Goal: Information Seeking & Learning: Learn about a topic

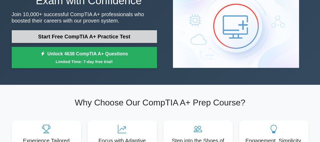
scroll to position [27, 0]
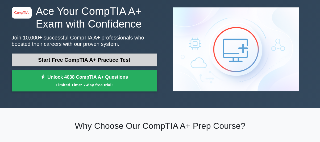
click at [122, 59] on link "Start Free CompTIA A+ Practice Test" at bounding box center [84, 60] width 145 height 13
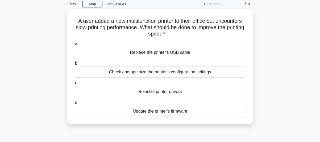
scroll to position [27, 0]
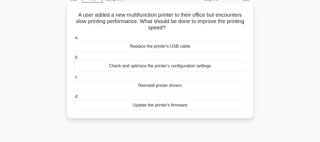
click at [205, 66] on div "Check and optimize the printer's configuration settings" at bounding box center [160, 66] width 172 height 11
click at [74, 59] on input "b. Check and optimize the printer's configuration settings" at bounding box center [74, 57] width 0 height 3
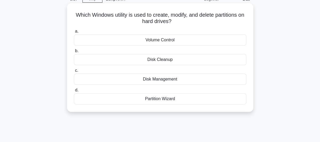
click at [155, 101] on div "Partition Wizard" at bounding box center [160, 98] width 172 height 11
click at [74, 92] on input "d. Partition Wizard" at bounding box center [74, 90] width 0 height 3
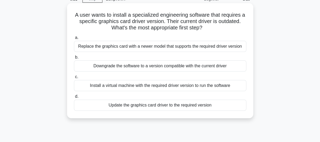
click at [190, 107] on div "Update the graphics card driver to the required version" at bounding box center [160, 105] width 172 height 11
click at [74, 99] on input "d. Update the graphics card driver to the required version" at bounding box center [74, 96] width 0 height 3
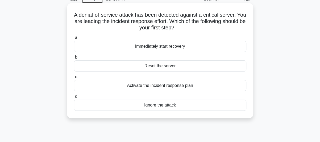
drag, startPoint x: 172, startPoint y: 88, endPoint x: 171, endPoint y: 85, distance: 2.9
click at [172, 88] on div "Activate the incident response plan" at bounding box center [160, 85] width 172 height 11
click at [74, 79] on input "c. Activate the incident response plan" at bounding box center [74, 76] width 0 height 3
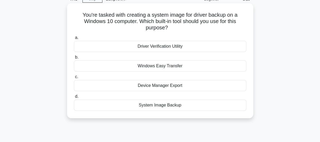
click at [162, 107] on div "System Image Backup" at bounding box center [160, 105] width 172 height 11
click at [74, 99] on input "d. System Image Backup" at bounding box center [74, 96] width 0 height 3
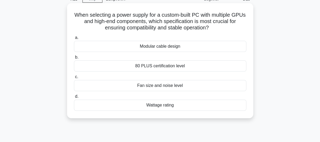
click at [170, 108] on div "Wattage rating" at bounding box center [160, 105] width 172 height 11
click at [74, 99] on input "d. Wattage rating" at bounding box center [74, 96] width 0 height 3
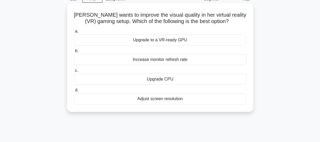
click at [171, 42] on div "Upgrade to a VR-ready GPU" at bounding box center [160, 40] width 172 height 11
click at [74, 33] on input "a. Upgrade to a VR-ready GPU" at bounding box center [74, 31] width 0 height 3
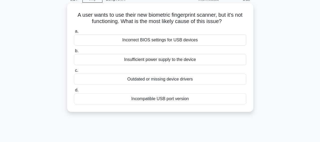
click at [157, 96] on div "Incompatible USB port version" at bounding box center [160, 98] width 172 height 11
click at [74, 92] on input "d. Incompatible USB port version" at bounding box center [74, 90] width 0 height 3
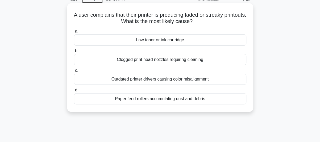
scroll to position [0, 0]
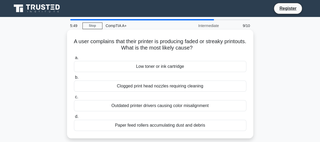
click at [203, 129] on div "Paper feed rollers accumulating dust and debris" at bounding box center [160, 125] width 172 height 11
click at [74, 119] on input "d. Paper feed rollers accumulating dust and debris" at bounding box center [74, 116] width 0 height 3
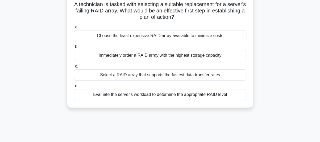
scroll to position [27, 0]
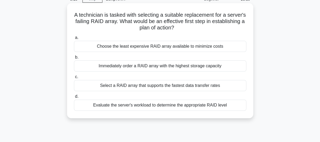
click at [137, 107] on div "Evaluate the server's workload to determine the appropriate RAID level" at bounding box center [160, 105] width 172 height 11
click at [74, 99] on input "d. Evaluate the server's workload to determine the appropriate RAID level" at bounding box center [74, 96] width 0 height 3
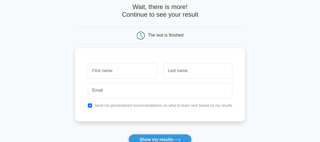
scroll to position [53, 0]
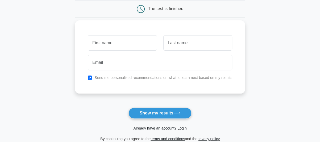
click at [98, 78] on label "Send me personalized recommendations on what to learn next based on my results" at bounding box center [163, 78] width 138 height 4
click at [91, 76] on input "checkbox" at bounding box center [90, 78] width 4 height 4
checkbox input "false"
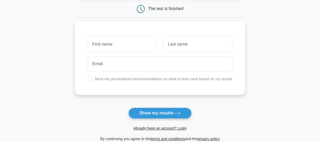
drag, startPoint x: 158, startPoint y: 117, endPoint x: 121, endPoint y: 112, distance: 36.9
click at [158, 116] on button "Show my results" at bounding box center [159, 113] width 63 height 11
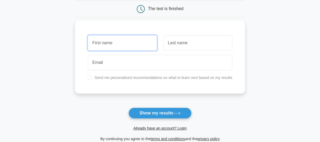
click at [113, 41] on input "text" at bounding box center [122, 42] width 69 height 15
type input "Mark"
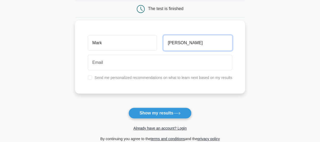
type input "Laderoute"
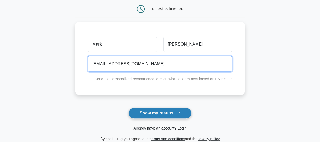
type input "mladerou@gmail.com"
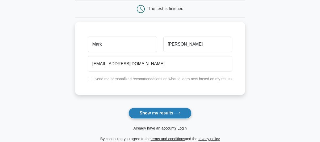
click at [186, 114] on button "Show my results" at bounding box center [159, 113] width 63 height 11
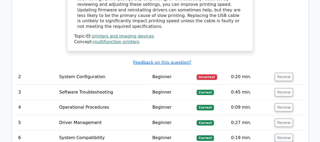
scroll to position [611, 0]
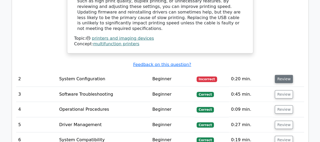
click at [287, 75] on button "Review" at bounding box center [283, 79] width 18 height 8
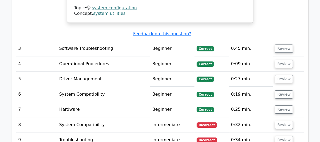
scroll to position [903, 0]
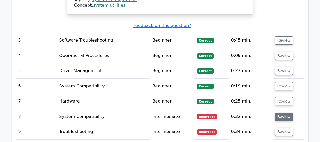
click at [285, 113] on button "Review" at bounding box center [283, 117] width 18 height 8
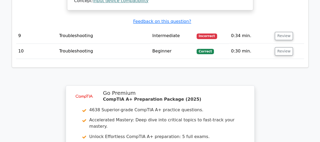
scroll to position [1248, 0]
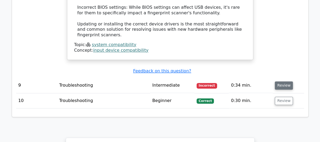
click at [283, 82] on button "Review" at bounding box center [283, 86] width 18 height 8
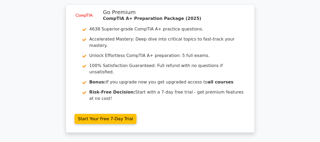
scroll to position [1691, 0]
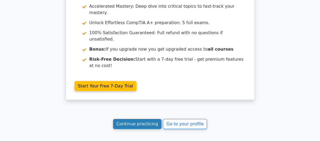
click at [139, 119] on link "Continue practicing" at bounding box center [137, 124] width 49 height 10
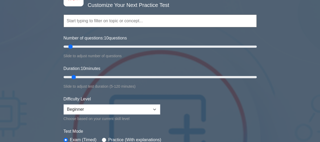
scroll to position [53, 0]
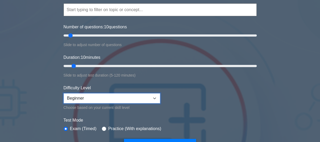
click at [147, 101] on select "Beginner Intermediate Expert" at bounding box center [111, 98] width 96 height 10
select select "intermediate"
click at [63, 93] on select "Beginner Intermediate Expert" at bounding box center [111, 98] width 96 height 10
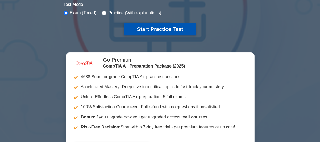
scroll to position [106, 0]
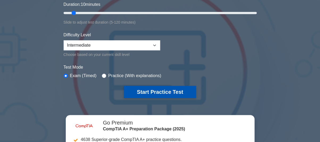
click at [168, 89] on button "Start Practice Test" at bounding box center [160, 92] width 72 height 12
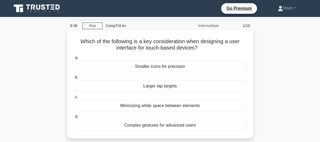
click at [207, 88] on div "Larger tap targets" at bounding box center [160, 86] width 172 height 11
click at [74, 79] on input "b. Larger tap targets" at bounding box center [74, 77] width 0 height 3
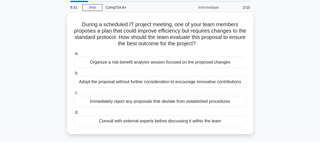
scroll to position [27, 0]
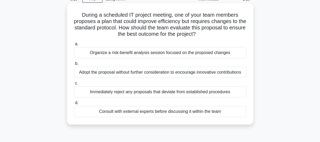
click at [172, 56] on div "Organize a risk-benefit analysis session focused on the proposed changes" at bounding box center [160, 52] width 172 height 11
click at [74, 46] on input "a. Organize a risk-benefit analysis session focused on the proposed changes" at bounding box center [74, 43] width 0 height 3
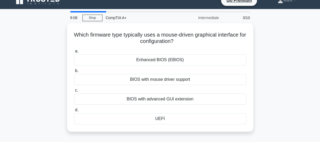
scroll to position [0, 0]
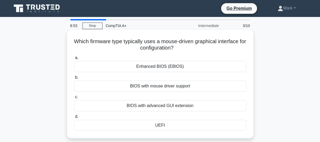
click at [187, 108] on div "BIOS with advanced GUI extension" at bounding box center [160, 105] width 172 height 11
click at [74, 99] on input "c. BIOS with advanced GUI extension" at bounding box center [74, 97] width 0 height 3
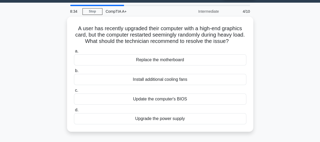
scroll to position [27, 0]
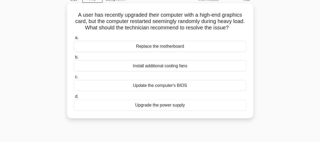
click at [164, 106] on div "Upgrade the power supply" at bounding box center [160, 105] width 172 height 11
click at [74, 99] on input "d. Upgrade the power supply" at bounding box center [74, 96] width 0 height 3
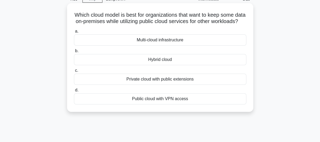
click at [208, 65] on div "Hybrid cloud" at bounding box center [160, 59] width 172 height 11
click at [74, 53] on input "b. Hybrid cloud" at bounding box center [74, 50] width 0 height 3
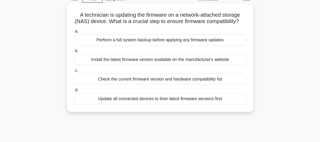
click at [139, 85] on div "Check the current firmware version and hardware compatibility list" at bounding box center [160, 79] width 172 height 11
click at [74, 73] on input "c. Check the current firmware version and hardware compatibility list" at bounding box center [74, 70] width 0 height 3
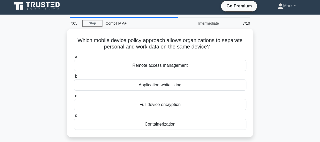
scroll to position [0, 0]
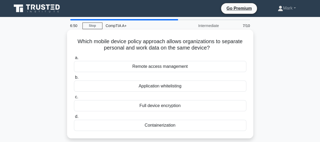
click at [185, 126] on div "Containerization" at bounding box center [160, 125] width 172 height 11
click at [74, 119] on input "d. Containerization" at bounding box center [74, 116] width 0 height 3
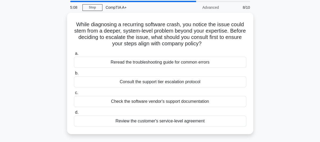
scroll to position [27, 0]
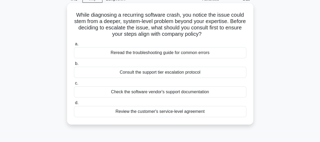
click at [196, 114] on div "Review the customer's service-level agreement" at bounding box center [160, 111] width 172 height 11
click at [74, 105] on input "d. Review the customer's service-level agreement" at bounding box center [74, 102] width 0 height 3
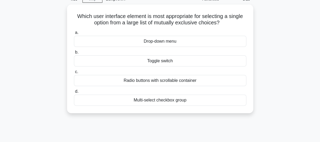
scroll to position [0, 0]
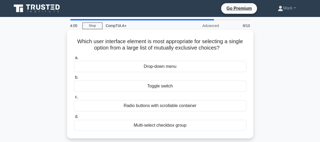
click at [178, 108] on div "Radio buttons with scrollable container" at bounding box center [160, 105] width 172 height 11
click at [74, 99] on input "c. Radio buttons with scrollable container" at bounding box center [74, 97] width 0 height 3
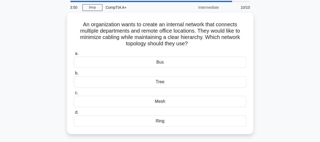
scroll to position [27, 0]
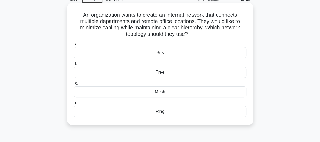
click at [181, 75] on div "Tree" at bounding box center [160, 72] width 172 height 11
click at [74, 66] on input "b. Tree" at bounding box center [74, 63] width 0 height 3
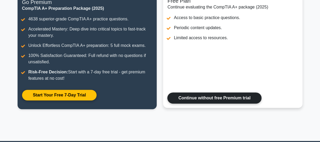
scroll to position [80, 0]
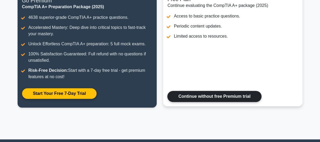
drag, startPoint x: 235, startPoint y: 95, endPoint x: 241, endPoint y: 87, distance: 9.8
click at [235, 95] on link "Continue without free Premium trial" at bounding box center [214, 96] width 94 height 11
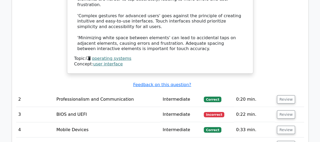
scroll to position [797, 0]
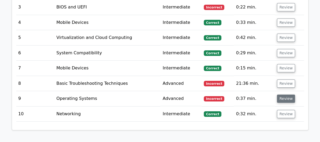
click at [282, 95] on button "Review" at bounding box center [285, 99] width 18 height 8
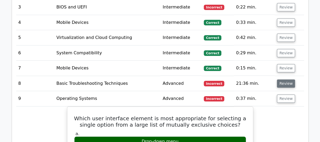
click at [282, 80] on button "Review" at bounding box center [285, 84] width 18 height 8
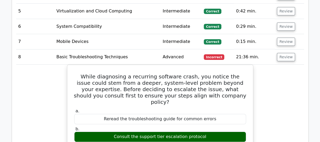
scroll to position [717, 0]
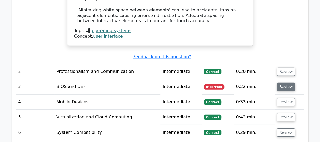
click at [285, 83] on button "Review" at bounding box center [285, 87] width 18 height 8
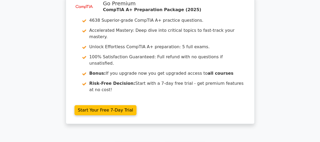
scroll to position [1852, 0]
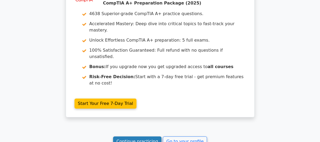
click at [125, 137] on link "Continue practicing" at bounding box center [137, 142] width 49 height 10
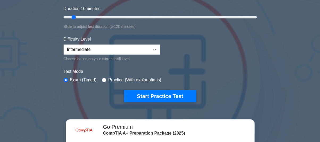
scroll to position [106, 0]
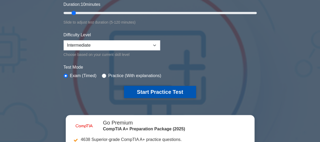
click at [179, 91] on button "Start Practice Test" at bounding box center [160, 92] width 72 height 12
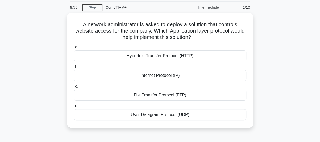
scroll to position [27, 0]
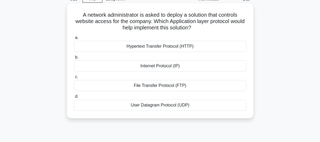
click at [174, 107] on div "User Datagram Protocol (UDP)" at bounding box center [160, 105] width 172 height 11
click at [74, 99] on input "d. User Datagram Protocol (UDP)" at bounding box center [74, 96] width 0 height 3
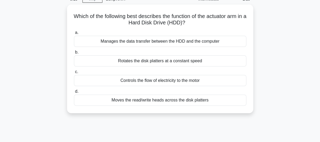
scroll to position [0, 0]
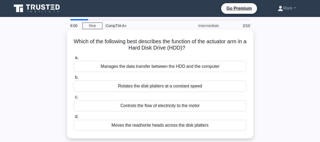
click at [169, 129] on div "Moves the read/write heads across the disk platters" at bounding box center [160, 125] width 172 height 11
click at [74, 119] on input "d. Moves the read/write heads across the disk platters" at bounding box center [74, 116] width 0 height 3
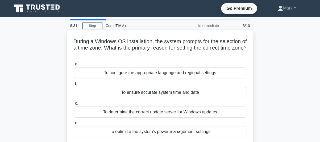
click at [211, 74] on div "To configure the appropriate language and regional settings" at bounding box center [160, 72] width 172 height 11
click at [74, 66] on input "a. To configure the appropriate language and regional settings" at bounding box center [74, 64] width 0 height 3
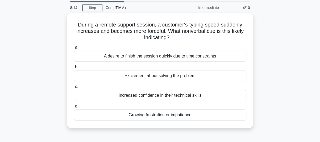
scroll to position [27, 0]
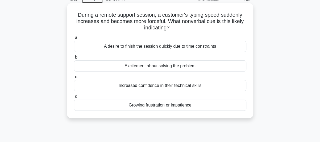
click at [196, 108] on div "Growing frustration or impatience" at bounding box center [160, 105] width 172 height 11
click at [74, 99] on input "d. Growing frustration or impatience" at bounding box center [74, 96] width 0 height 3
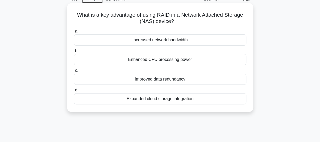
click at [211, 82] on div "Improved data redundancy" at bounding box center [160, 79] width 172 height 11
click at [74, 73] on input "c. Improved data redundancy" at bounding box center [74, 70] width 0 height 3
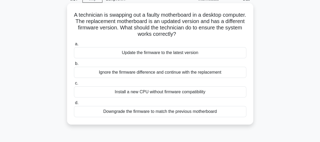
click at [216, 73] on div "Ignore the firmware difference and continue with the replacement" at bounding box center [160, 72] width 172 height 11
click at [74, 66] on input "b. Ignore the firmware difference and continue with the replacement" at bounding box center [74, 63] width 0 height 3
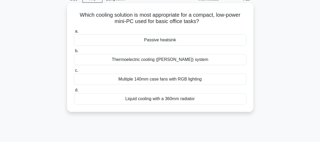
click at [166, 42] on div "Passive heatsink" at bounding box center [160, 40] width 172 height 11
click at [74, 33] on input "a. Passive heatsink" at bounding box center [74, 31] width 0 height 3
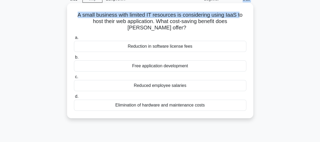
drag, startPoint x: 241, startPoint y: 2, endPoint x: 241, endPoint y: 15, distance: 12.5
click at [241, 15] on div "5:31 Stop CompTIA A+ Beginner 8/10 A small business with limited IT resources i…" at bounding box center [159, 126] width 303 height 266
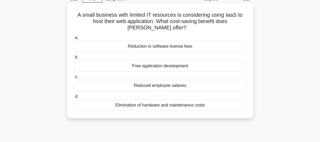
click at [241, 21] on h5 "A small business with limited IT resources is considering using IaaS to host th…" at bounding box center [159, 22] width 173 height 20
click at [119, 107] on div "Elimination of hardware and maintenance costs" at bounding box center [160, 105] width 172 height 11
click at [74, 99] on input "d. Elimination of hardware and maintenance costs" at bounding box center [74, 96] width 0 height 3
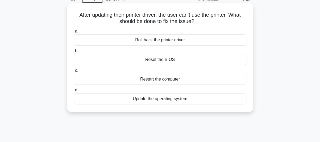
click at [174, 80] on div "Restart the computer" at bounding box center [160, 79] width 172 height 11
click at [74, 73] on input "c. Restart the computer" at bounding box center [74, 70] width 0 height 3
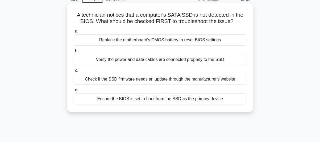
click at [176, 101] on div "Ensure the BIOS is set to boot from the SSD as the primary device" at bounding box center [160, 98] width 172 height 11
click at [74, 92] on input "d. Ensure the BIOS is set to boot from the SSD as the primary device" at bounding box center [74, 90] width 0 height 3
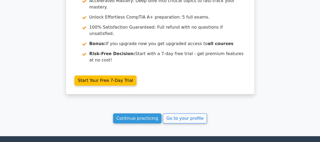
scroll to position [913, 0]
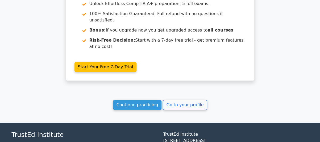
click at [150, 100] on link "Continue practicing" at bounding box center [137, 105] width 49 height 10
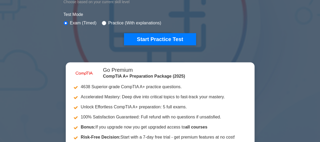
scroll to position [159, 0]
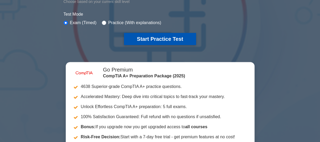
click at [157, 40] on button "Start Practice Test" at bounding box center [160, 39] width 72 height 12
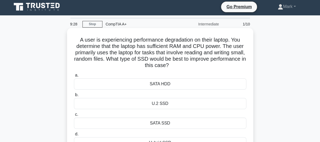
scroll to position [27, 0]
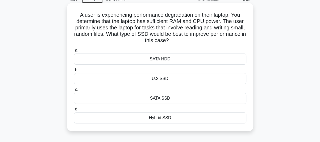
click at [173, 121] on div "Hybrid SSD" at bounding box center [160, 118] width 172 height 11
click at [74, 111] on input "d. Hybrid SSD" at bounding box center [74, 109] width 0 height 3
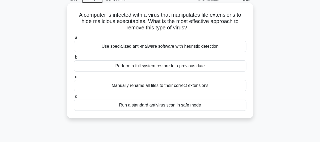
click at [232, 49] on div "Use specialized anti-malware software with heuristic detection" at bounding box center [160, 46] width 172 height 11
click at [74, 40] on input "a. Use specialized anti-malware software with heuristic detection" at bounding box center [74, 37] width 0 height 3
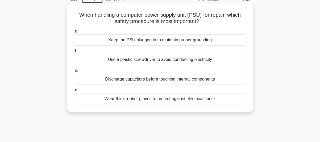
click at [213, 42] on div "Keep the PSU plugged in to maintain proper grounding" at bounding box center [160, 40] width 172 height 11
click at [74, 33] on input "a. Keep the PSU plugged in to maintain proper grounding" at bounding box center [74, 31] width 0 height 3
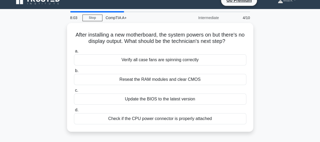
scroll to position [0, 0]
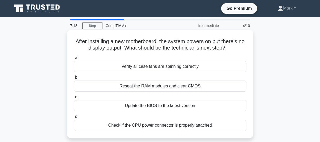
click at [133, 127] on div "Check if the CPU power connector is properly attached" at bounding box center [160, 125] width 172 height 11
click at [74, 119] on input "d. Check if the CPU power connector is properly attached" at bounding box center [74, 116] width 0 height 3
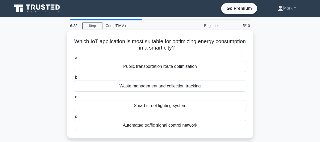
click at [173, 104] on div "Smart street lighting system" at bounding box center [160, 105] width 172 height 11
click at [74, 99] on input "c. Smart street lighting system" at bounding box center [74, 97] width 0 height 3
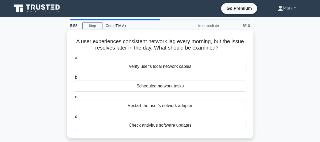
click at [173, 88] on div "Scheduled network tasks" at bounding box center [160, 86] width 172 height 11
click at [74, 79] on input "b. Scheduled network tasks" at bounding box center [74, 77] width 0 height 3
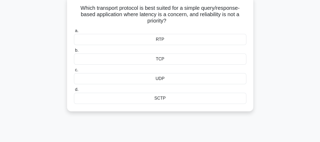
scroll to position [27, 0]
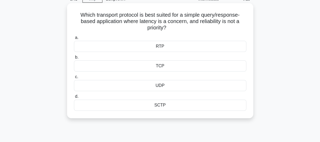
click at [160, 87] on div "UDP" at bounding box center [160, 85] width 172 height 11
click at [74, 79] on input "c. UDP" at bounding box center [74, 76] width 0 height 3
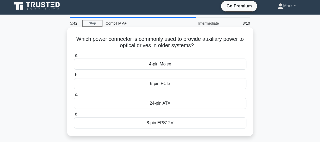
scroll to position [0, 0]
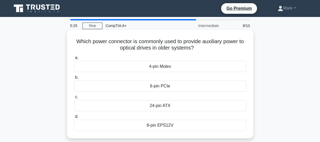
click at [179, 108] on div "24-pin ATX" at bounding box center [160, 105] width 172 height 11
click at [74, 99] on input "c. 24-pin ATX" at bounding box center [74, 97] width 0 height 3
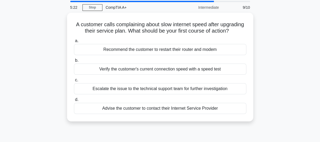
scroll to position [27, 0]
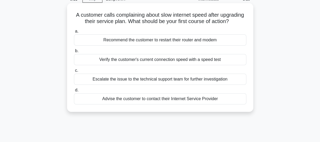
click at [172, 65] on div "Verify the customer's current connection speed with a speed test" at bounding box center [160, 59] width 172 height 11
click at [74, 53] on input "b. Verify the customer's current connection speed with a speed test" at bounding box center [74, 50] width 0 height 3
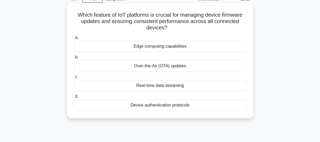
click at [175, 69] on div "Over-the-Air (OTA) updates" at bounding box center [160, 66] width 172 height 11
click at [74, 59] on input "b. Over-the-Air (OTA) updates" at bounding box center [74, 57] width 0 height 3
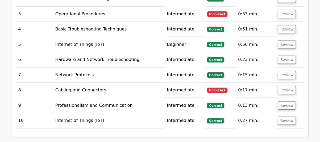
scroll to position [691, 0]
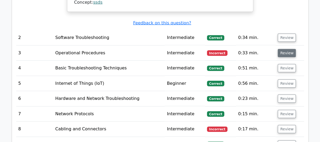
click at [287, 49] on button "Review" at bounding box center [286, 53] width 18 height 8
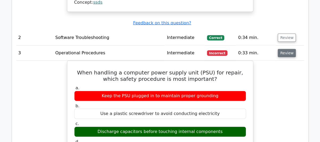
click at [287, 49] on button "Review" at bounding box center [286, 53] width 18 height 8
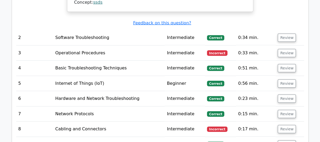
click at [287, 122] on td "Review" at bounding box center [289, 129] width 28 height 15
click at [291, 125] on button "Review" at bounding box center [286, 129] width 18 height 8
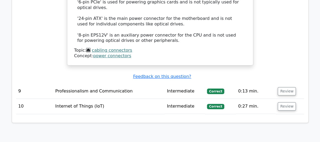
scroll to position [987, 0]
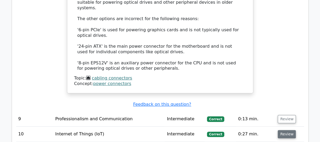
click at [287, 130] on button "Review" at bounding box center [286, 134] width 18 height 8
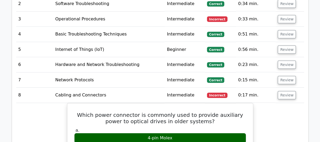
scroll to position [669, 0]
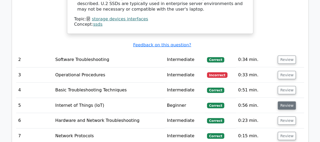
click at [290, 102] on button "Review" at bounding box center [286, 106] width 18 height 8
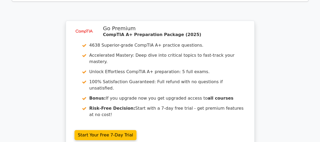
scroll to position [1705, 0]
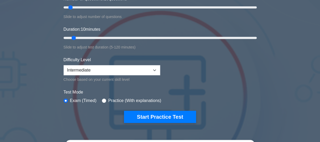
scroll to position [106, 0]
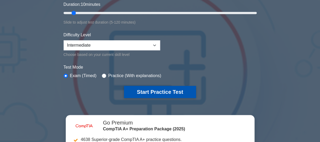
click at [153, 91] on button "Start Practice Test" at bounding box center [160, 92] width 72 height 12
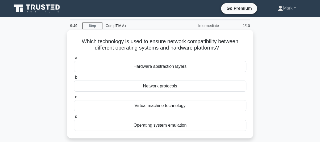
click at [153, 89] on div "Network protocols" at bounding box center [160, 86] width 172 height 11
click at [74, 79] on input "b. Network protocols" at bounding box center [74, 77] width 0 height 3
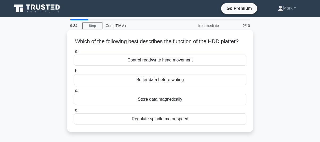
click at [163, 105] on div "Store data magnetically" at bounding box center [160, 99] width 172 height 11
click at [74, 93] on input "c. Store data magnetically" at bounding box center [74, 90] width 0 height 3
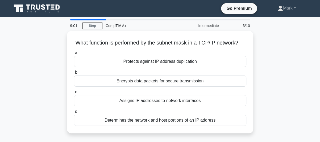
drag, startPoint x: 184, startPoint y: 127, endPoint x: 277, endPoint y: 112, distance: 94.1
click at [184, 126] on div "Determines the network and host portions of an IP address" at bounding box center [160, 120] width 172 height 11
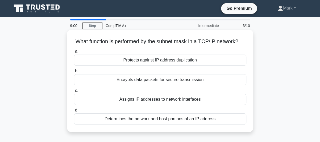
click at [209, 124] on div "Determines the network and host portions of an IP address" at bounding box center [160, 119] width 172 height 11
click at [74, 112] on input "d. Determines the network and host portions of an IP address" at bounding box center [74, 110] width 0 height 3
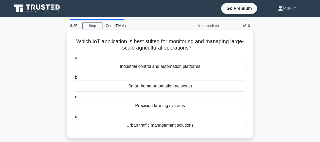
click at [202, 67] on div "Industrial control and automation platforms" at bounding box center [160, 66] width 172 height 11
click at [74, 60] on input "a. Industrial control and automation platforms" at bounding box center [74, 57] width 0 height 3
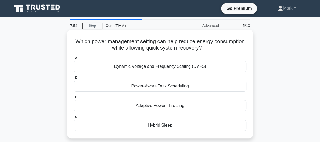
click at [160, 127] on div "Hybrid Sleep" at bounding box center [160, 125] width 172 height 11
click at [74, 119] on input "d. Hybrid Sleep" at bounding box center [74, 116] width 0 height 3
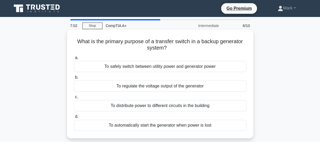
click at [206, 69] on div "To safely switch between utility power and generator power" at bounding box center [160, 66] width 172 height 11
click at [74, 60] on input "a. To safely switch between utility power and generator power" at bounding box center [74, 57] width 0 height 3
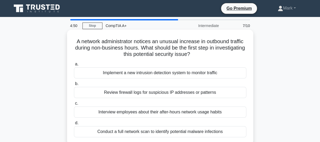
click at [220, 94] on div "Review firewall logs for suspicious IP addresses or patterns" at bounding box center [160, 92] width 172 height 11
click at [74, 86] on input "b. Review firewall logs for suspicious IP addresses or patterns" at bounding box center [74, 83] width 0 height 3
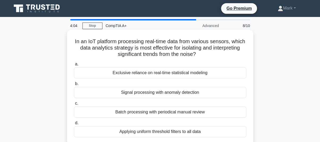
click at [191, 132] on div "Applying uniform threshold filters to all data" at bounding box center [160, 131] width 172 height 11
click at [74, 125] on input "d. Applying uniform threshold filters to all data" at bounding box center [74, 123] width 0 height 3
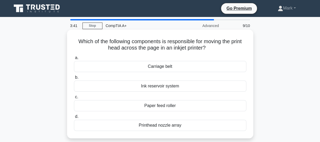
click at [174, 129] on div "Printhead nozzle array" at bounding box center [160, 125] width 172 height 11
click at [74, 119] on input "d. Printhead nozzle array" at bounding box center [74, 116] width 0 height 3
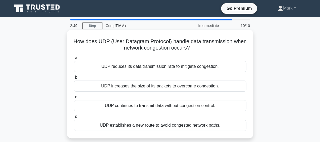
click at [196, 68] on div "UDP reduces its data transmission rate to mitigate congestion." at bounding box center [160, 66] width 172 height 11
click at [74, 60] on input "a. UDP reduces its data transmission rate to mitigate congestion." at bounding box center [74, 57] width 0 height 3
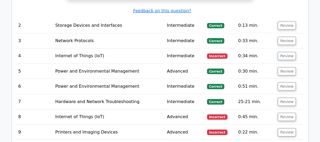
scroll to position [744, 0]
